Goal: Transaction & Acquisition: Register for event/course

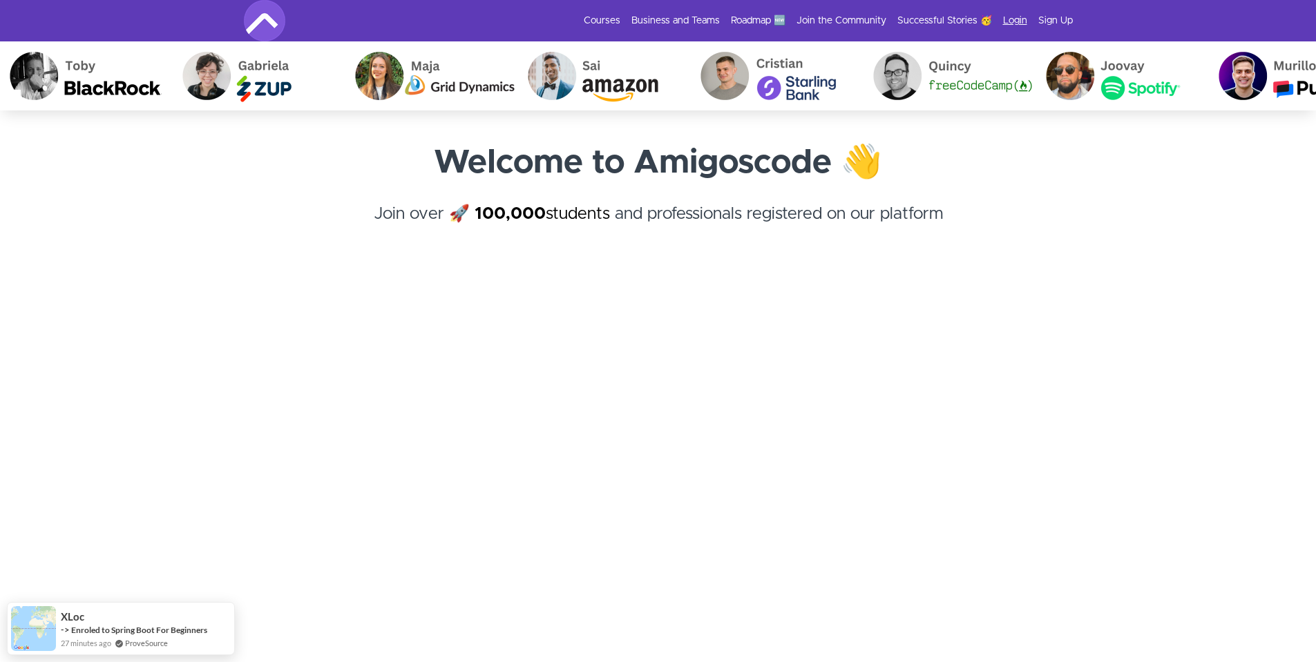
click at [1013, 23] on link "Login" at bounding box center [1015, 21] width 24 height 14
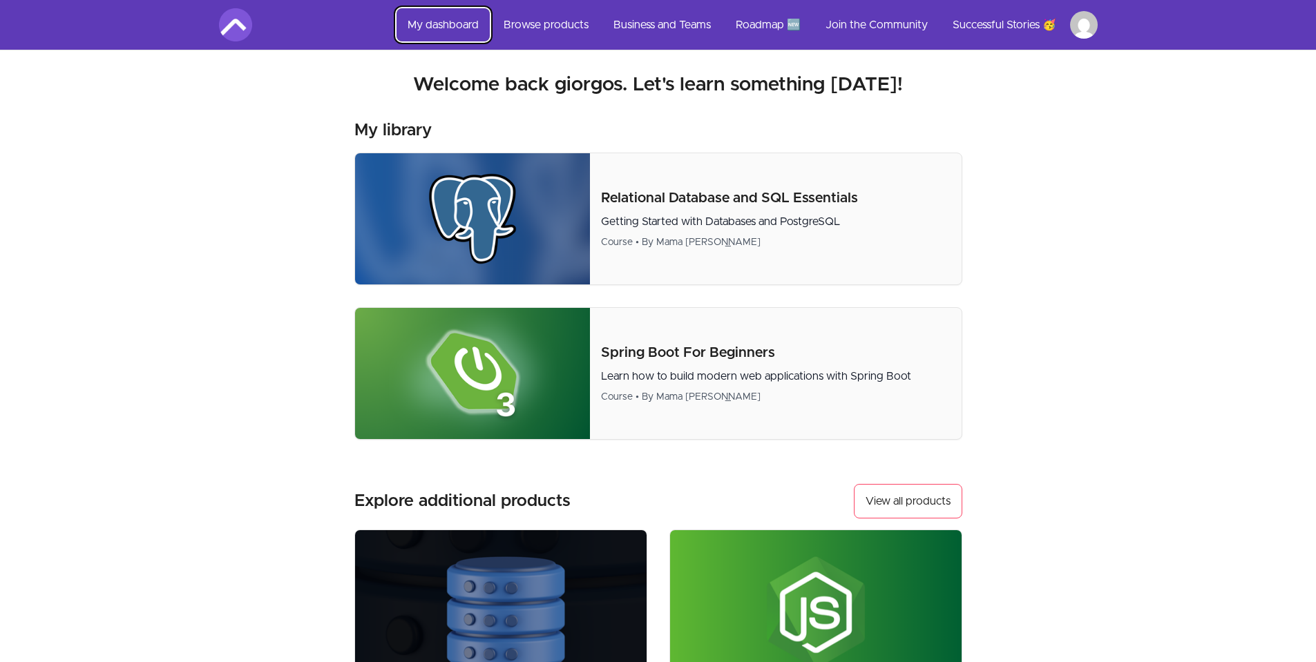
click at [449, 25] on link "My dashboard" at bounding box center [442, 24] width 93 height 33
click at [537, 26] on link "Browse products" at bounding box center [545, 24] width 107 height 33
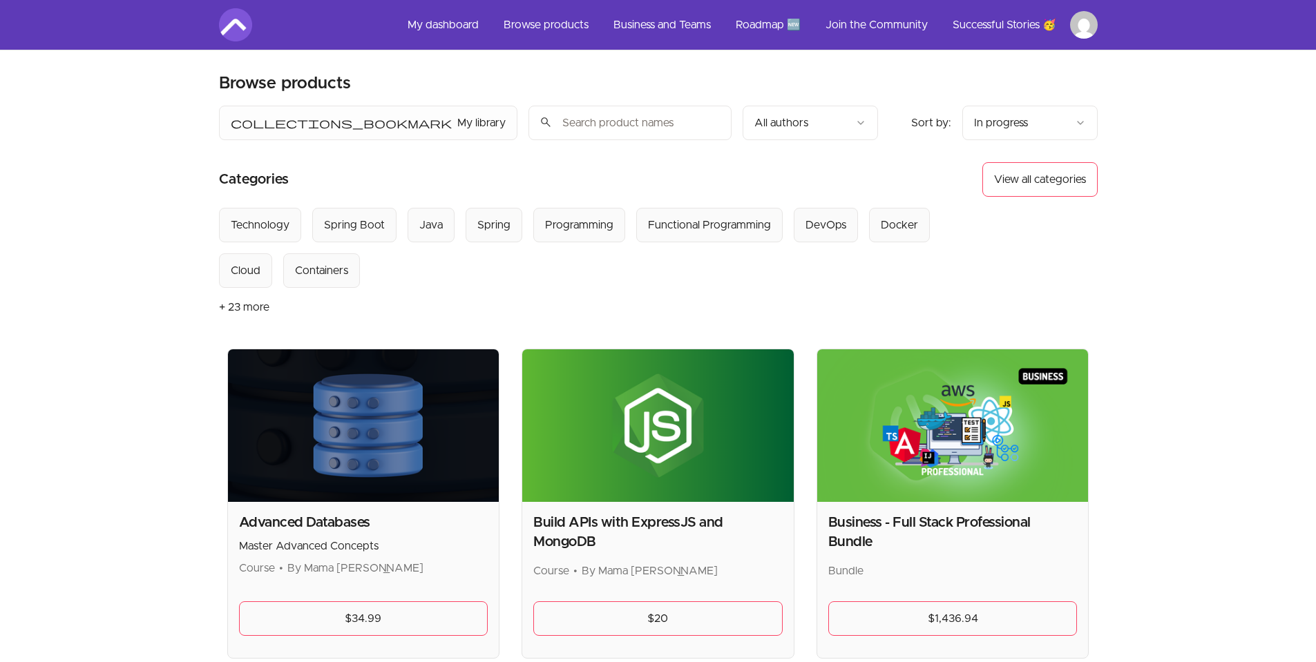
click at [1051, 178] on button "View all categories" at bounding box center [1039, 179] width 115 height 35
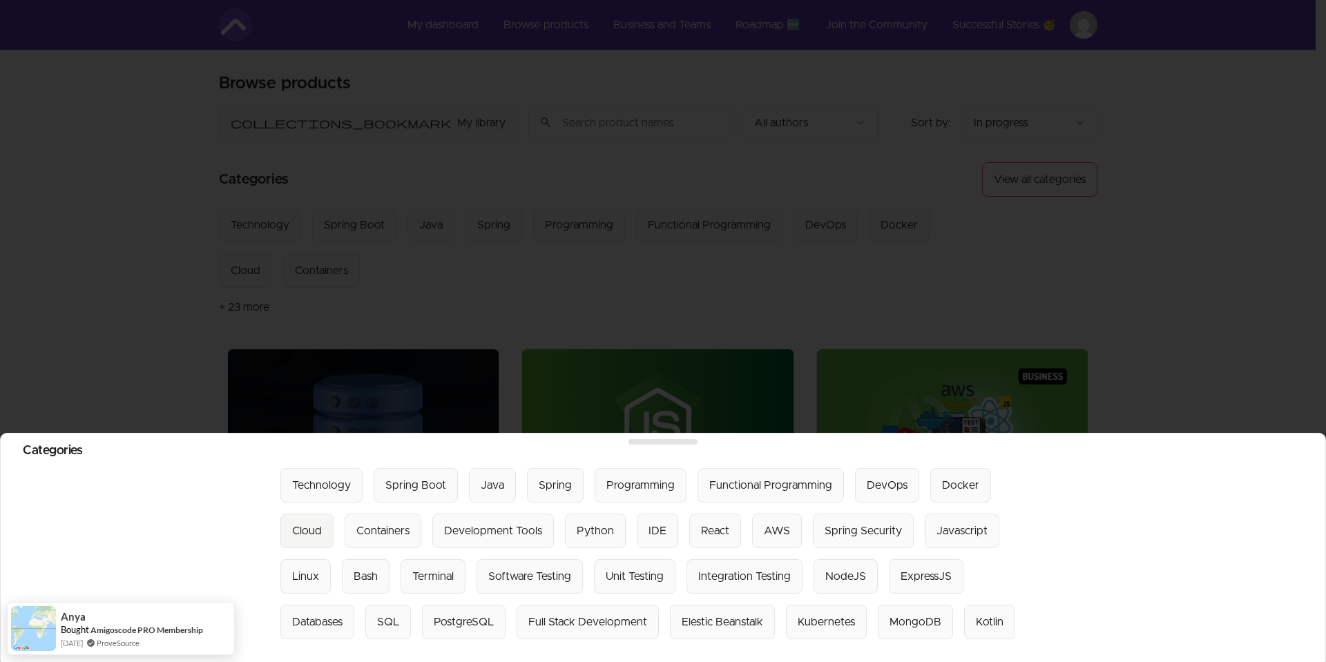
click at [323, 529] on button "Cloud" at bounding box center [306, 531] width 53 height 35
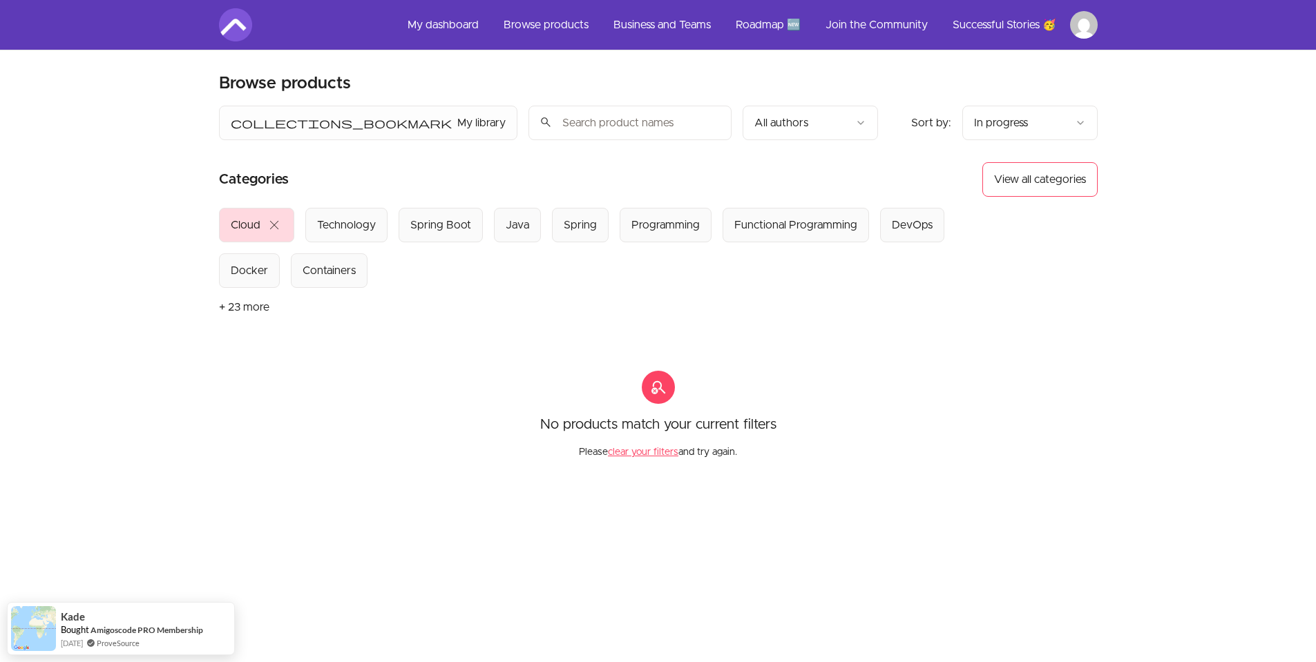
click at [267, 220] on span "close" at bounding box center [274, 225] width 17 height 17
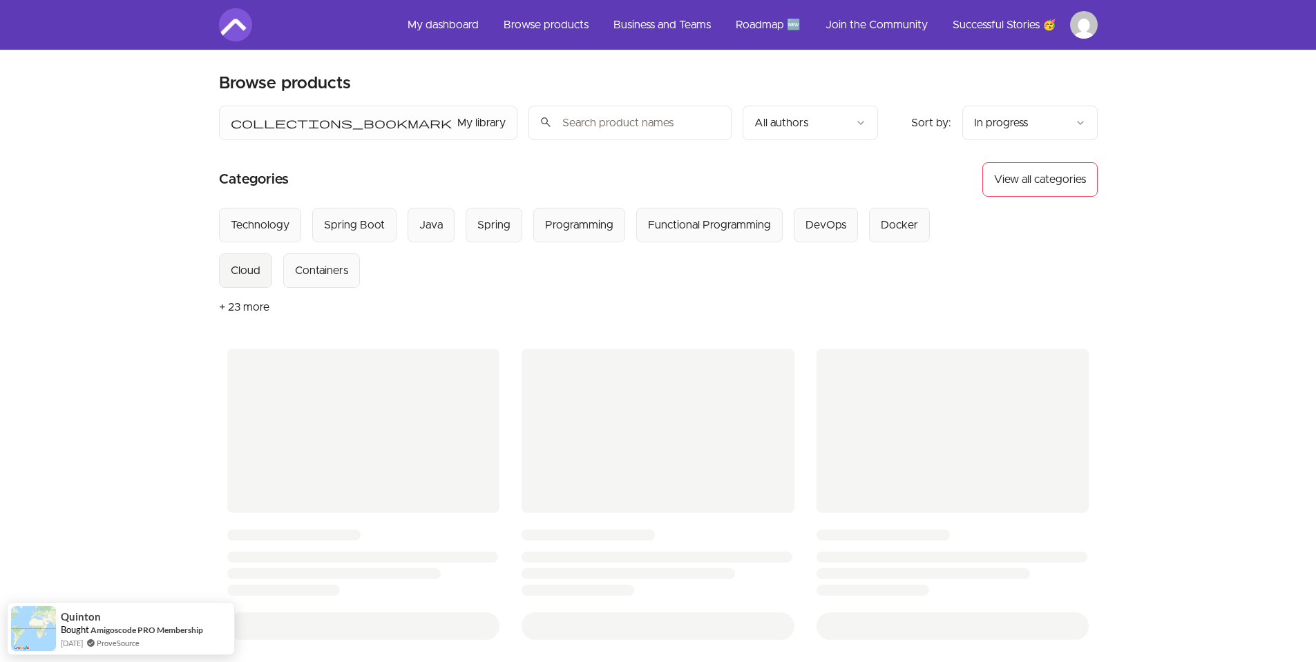
click at [249, 271] on div "Cloud" at bounding box center [246, 270] width 30 height 17
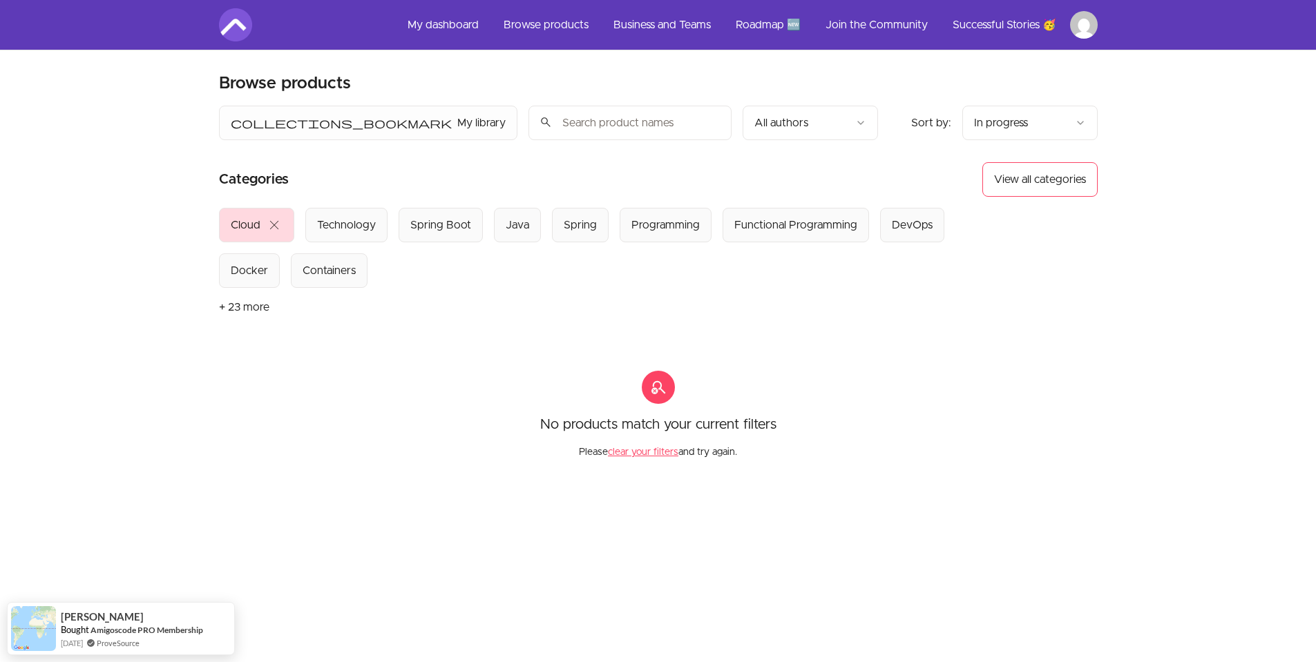
click at [275, 219] on span "close" at bounding box center [274, 225] width 17 height 17
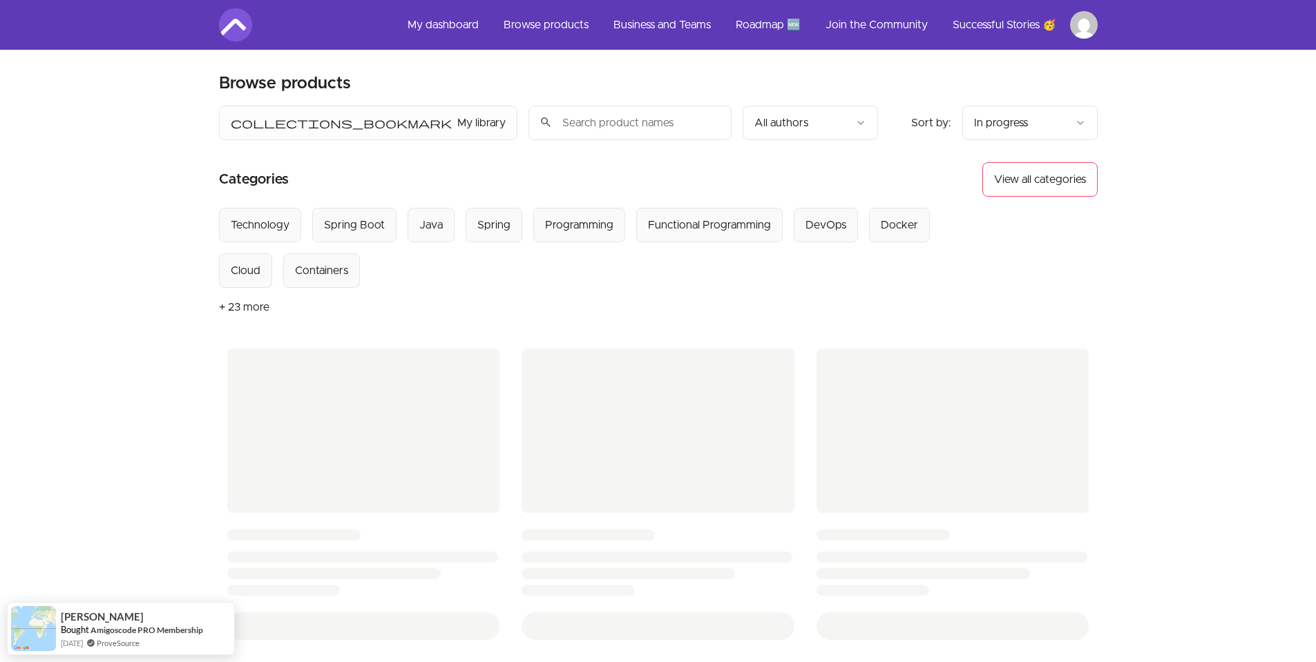
click at [649, 130] on html "Skip to main content Main menu Includes navigation links and user settings My d…" at bounding box center [658, 574] width 1316 height 1148
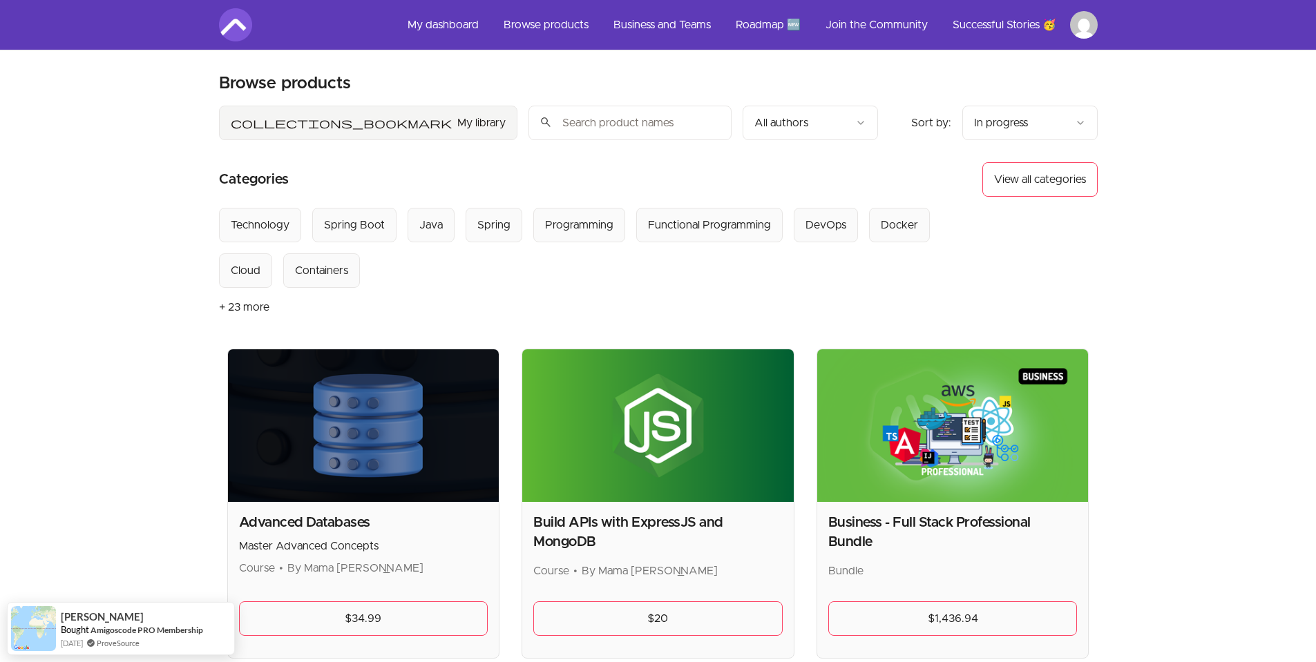
click at [238, 122] on span "collections_bookmark" at bounding box center [341, 123] width 221 height 17
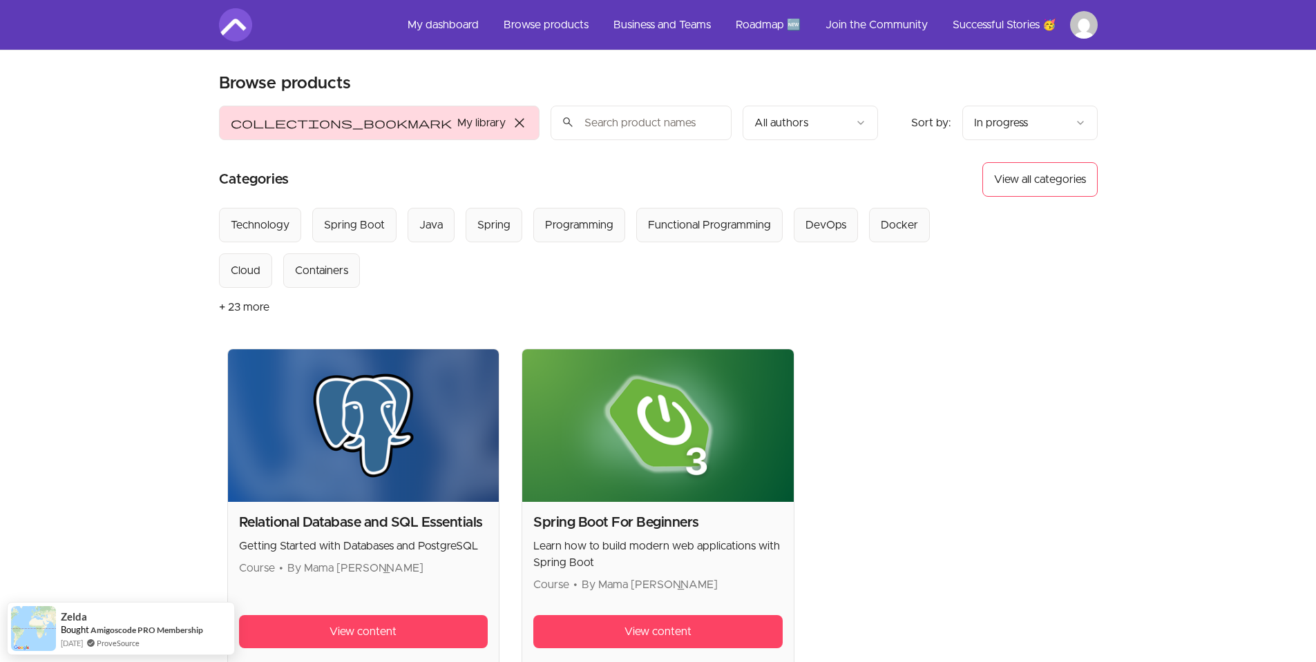
click at [299, 122] on button "collections_bookmark My library close" at bounding box center [379, 123] width 320 height 35
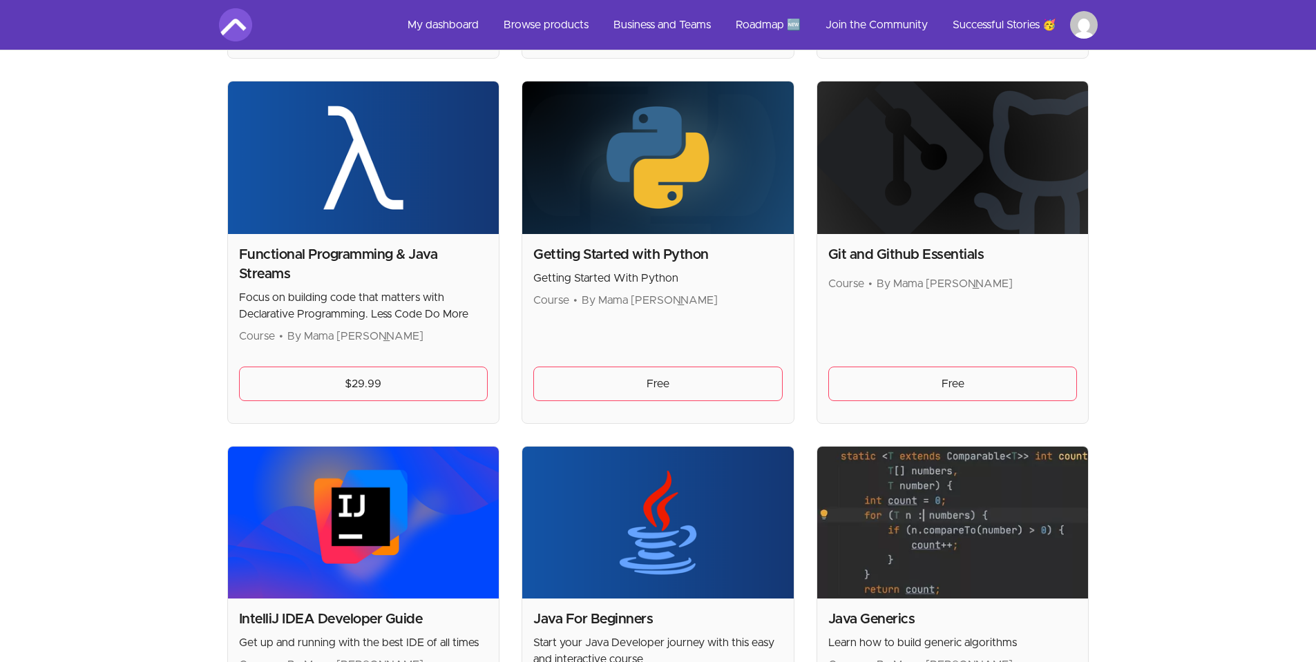
scroll to position [912, 0]
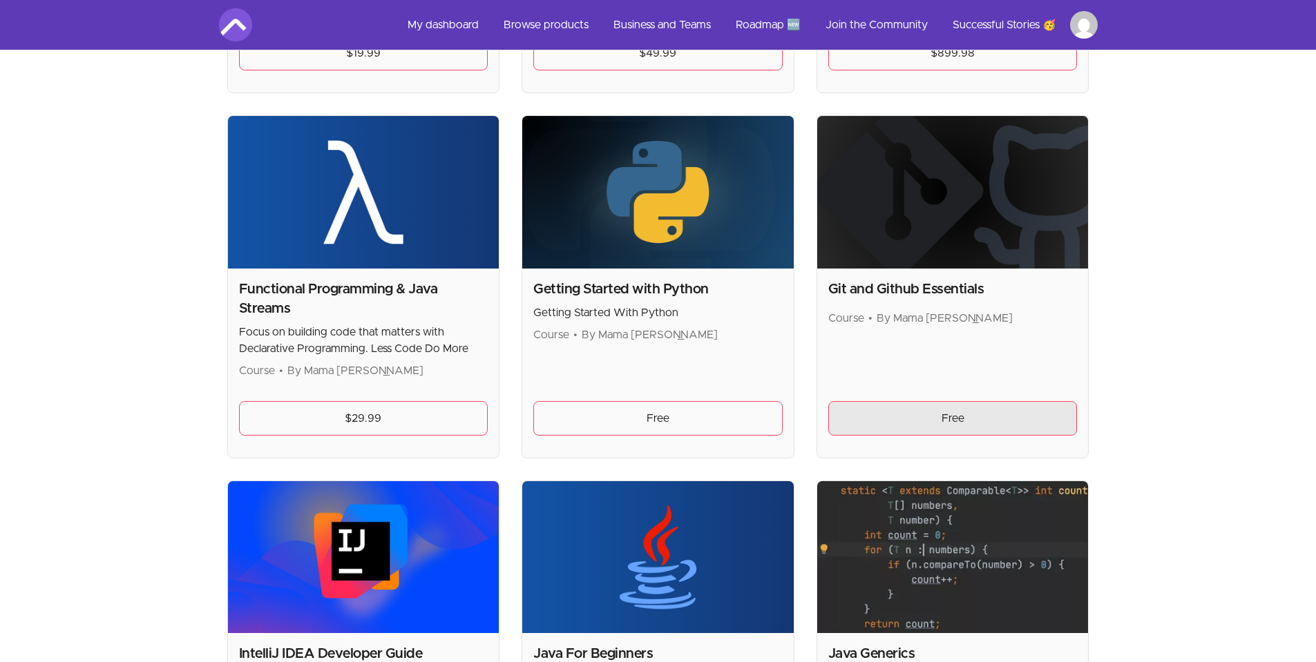
click at [938, 428] on link "Free" at bounding box center [952, 418] width 249 height 35
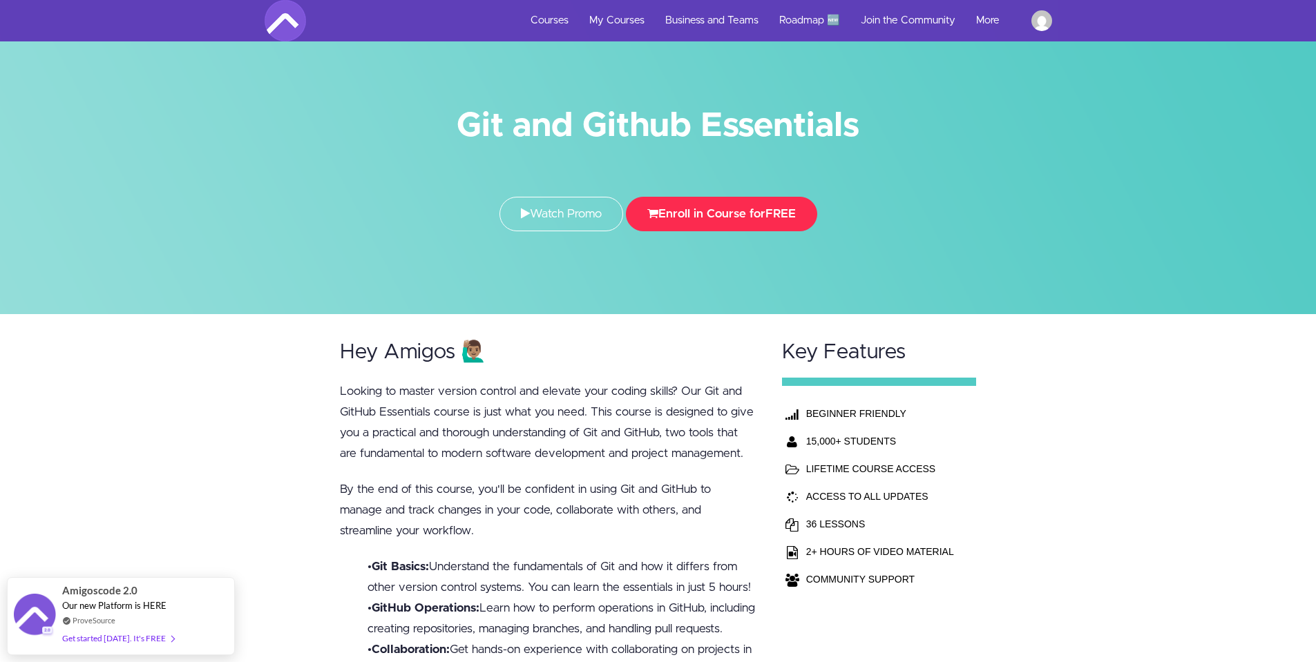
click at [686, 210] on button "Enroll in Course for FREE" at bounding box center [721, 214] width 191 height 35
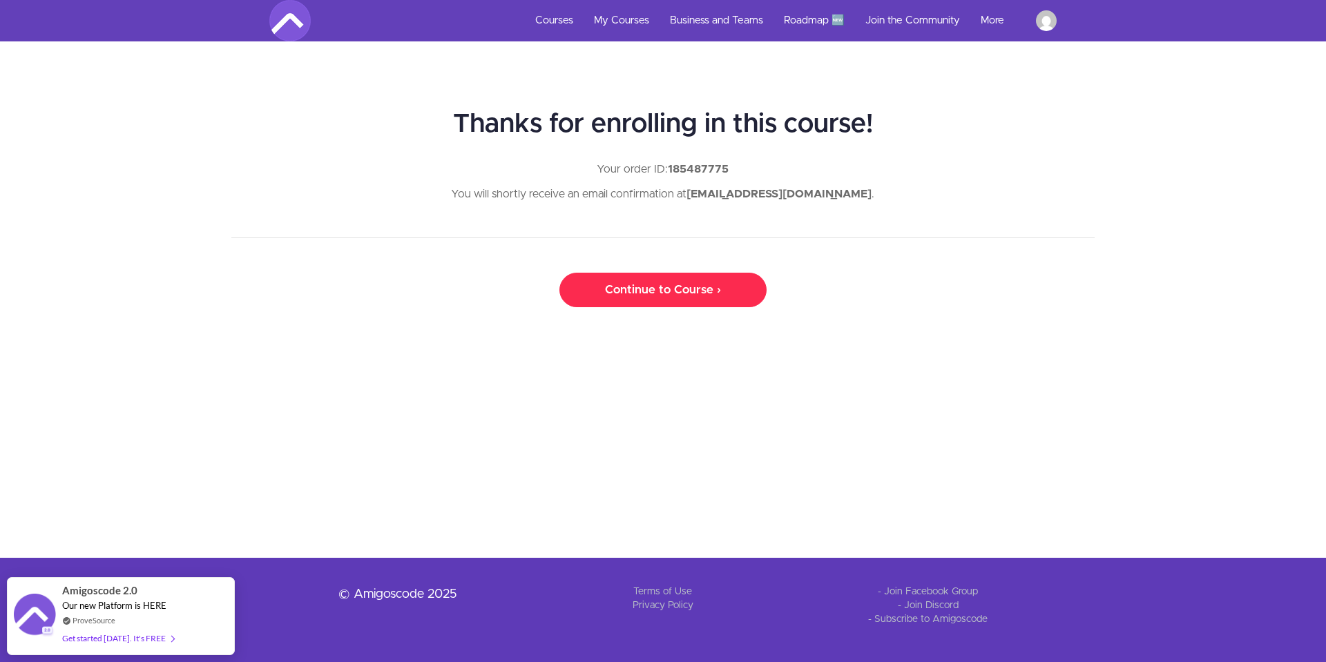
click at [689, 293] on link "Continue to Course ›" at bounding box center [662, 290] width 207 height 35
